Goal: Communication & Community: Answer question/provide support

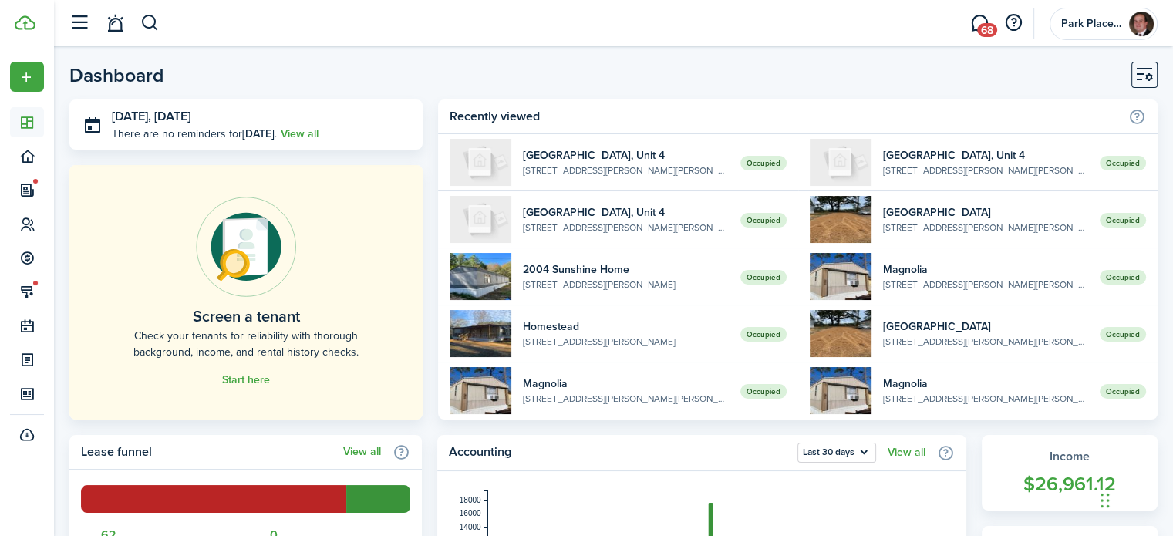
click at [985, 19] on link "68" at bounding box center [978, 23] width 29 height 39
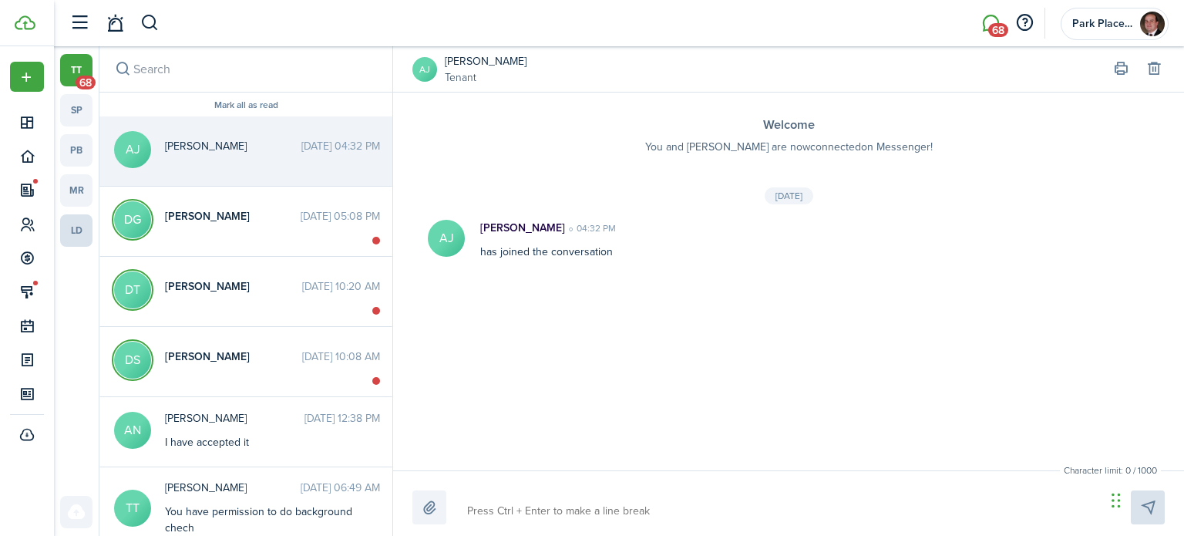
click at [67, 230] on link "ld" at bounding box center [76, 230] width 32 height 32
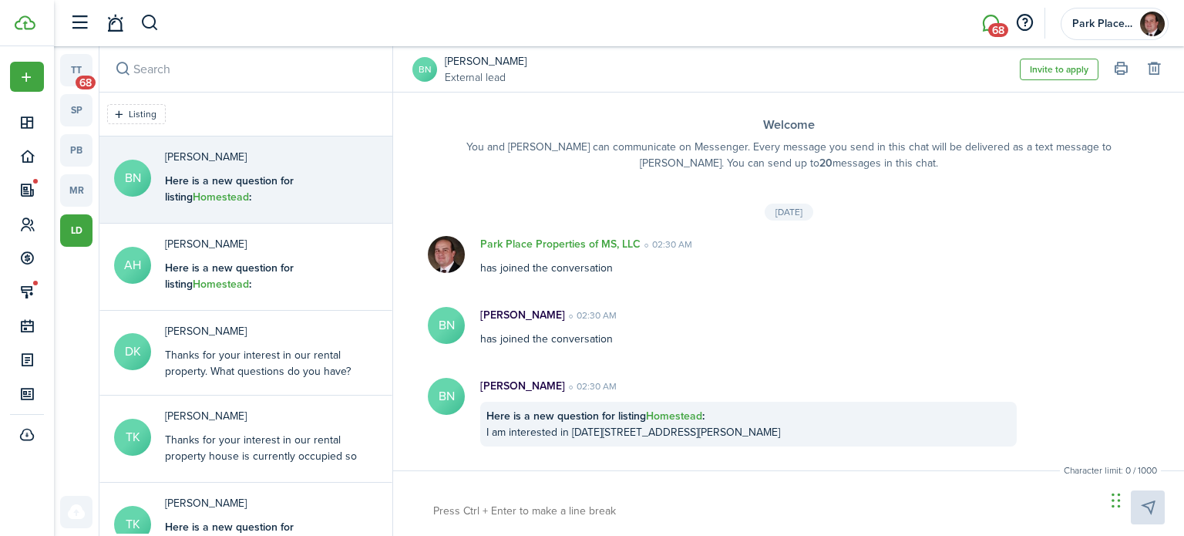
paste textarea "Thanks for your interest in our rental property. What questions do you have?"
type textarea "Thanks for your interest in our rental property. What questions do you have?"
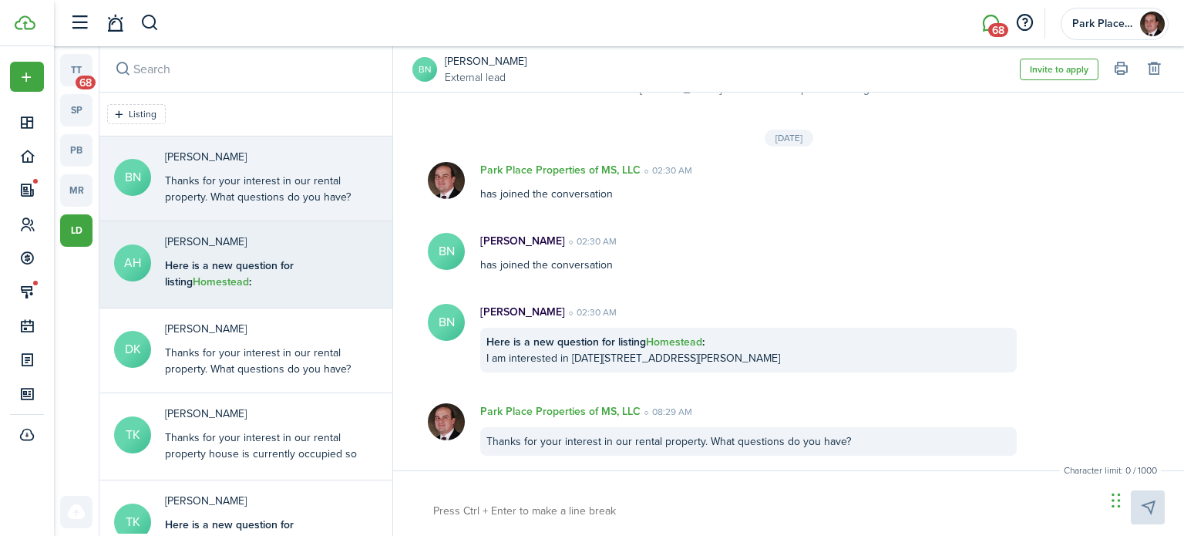
click at [248, 277] on div "Here is a new question for listing Homestead : I am interested in [DATE][STREET…" at bounding box center [261, 289] width 193 height 65
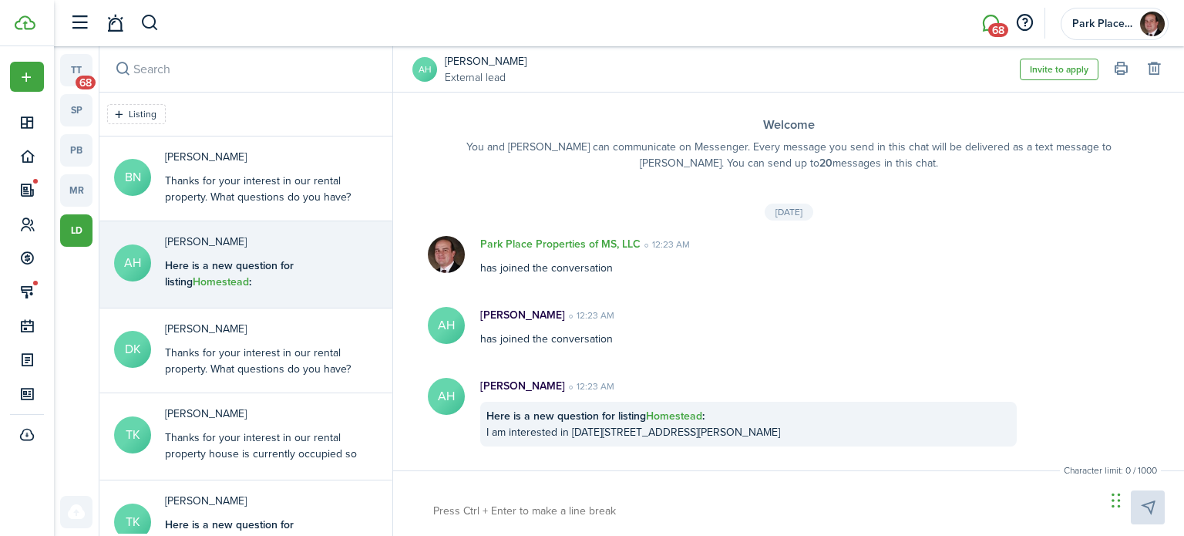
paste textarea "Thanks for your interest in our rental property. What questions do you have?"
type textarea "Thanks for your interest in our rental property. What questions do you have?"
